Goal: Navigation & Orientation: Find specific page/section

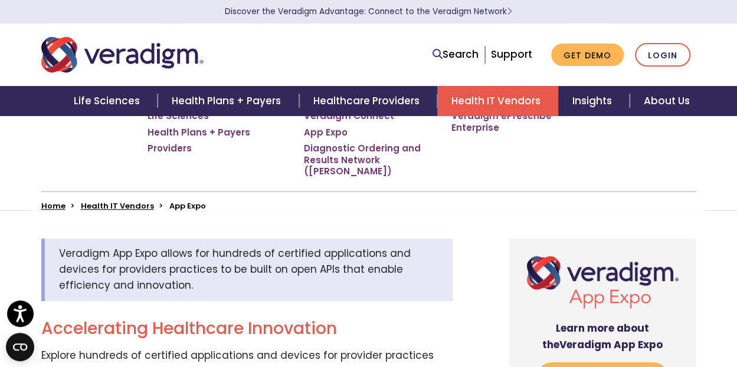
scroll to position [354, 0]
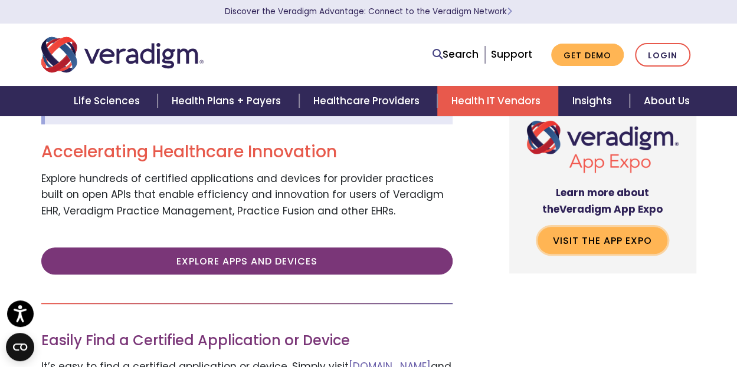
click at [606, 249] on link "Visit the App Expo" at bounding box center [602, 240] width 130 height 27
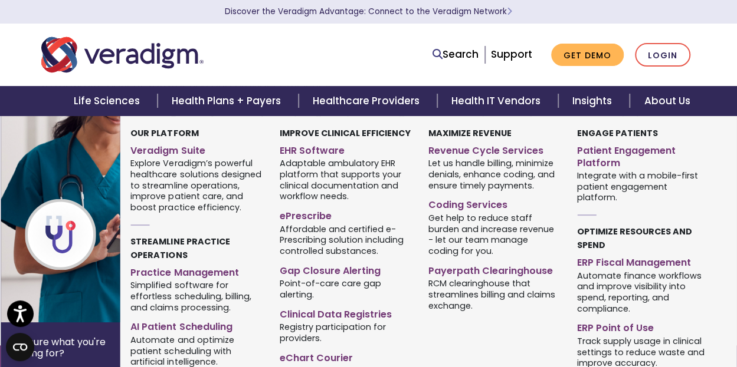
scroll to position [2831, 0]
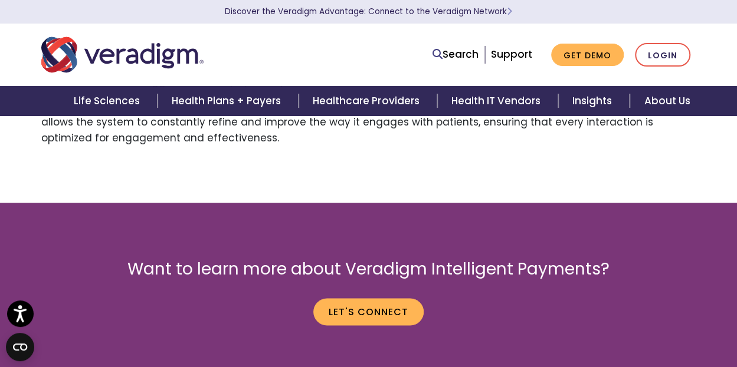
scroll to position [3008, 0]
